Goal: Task Accomplishment & Management: Complete application form

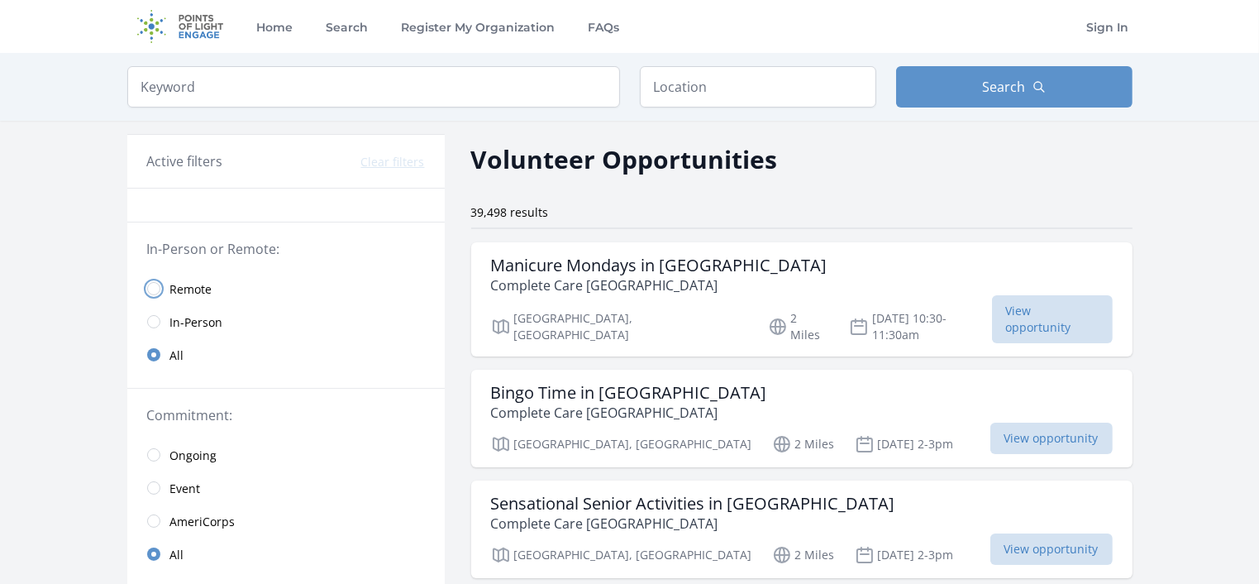
click at [154, 284] on input "radio" at bounding box center [153, 288] width 13 height 13
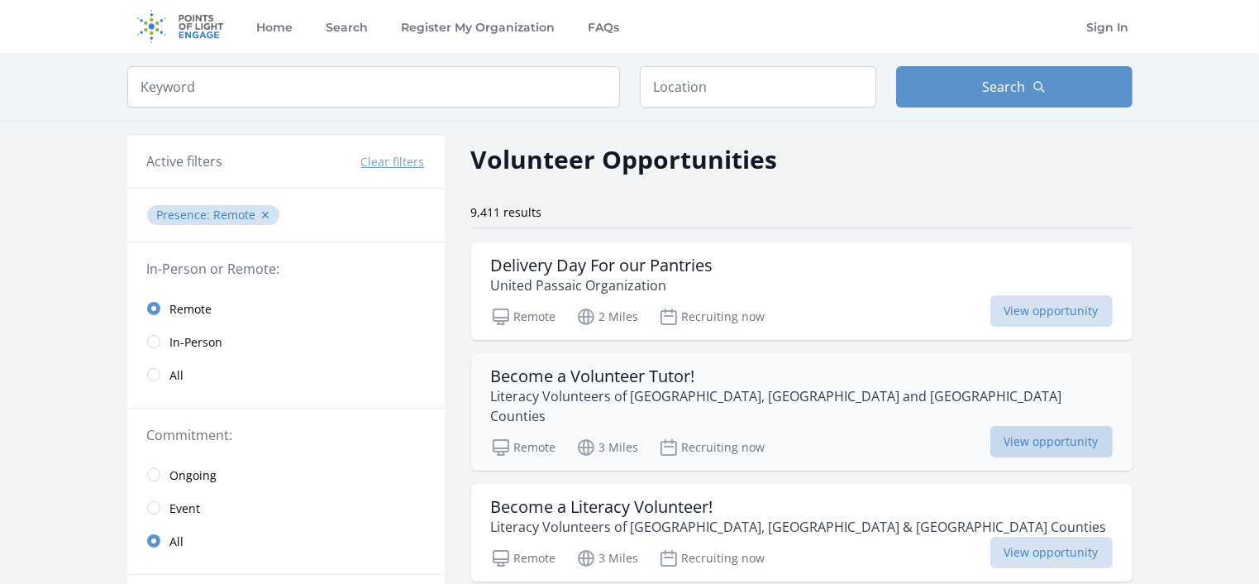
click at [1043, 426] on span "View opportunity" at bounding box center [1052, 441] width 122 height 31
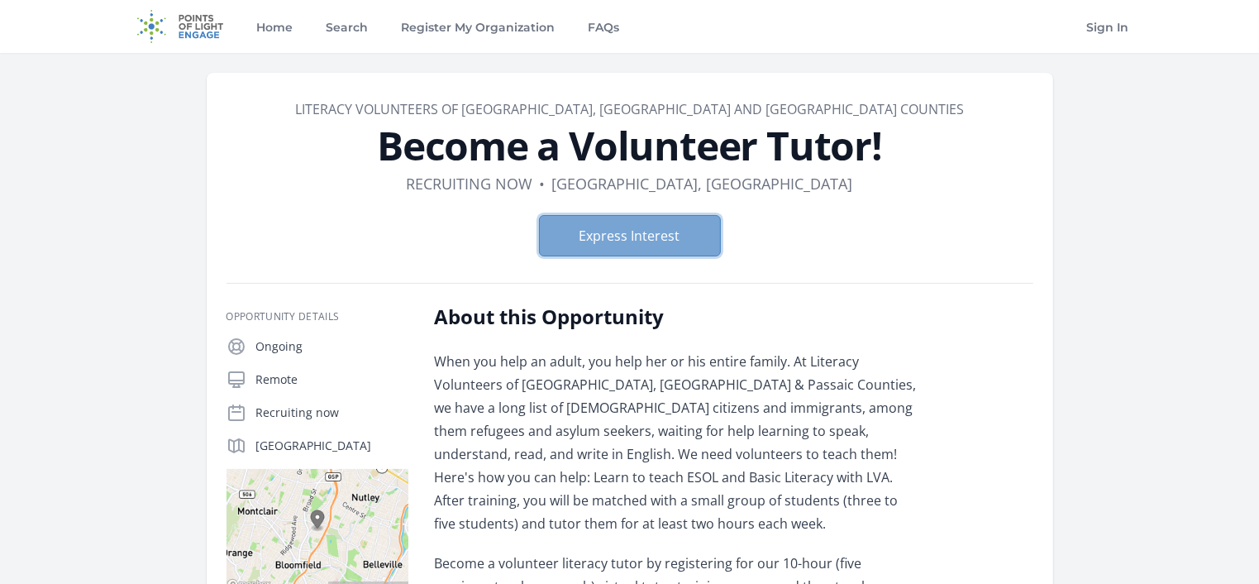
click at [679, 232] on button "Express Interest" at bounding box center [630, 235] width 182 height 41
